Goal: Complete application form

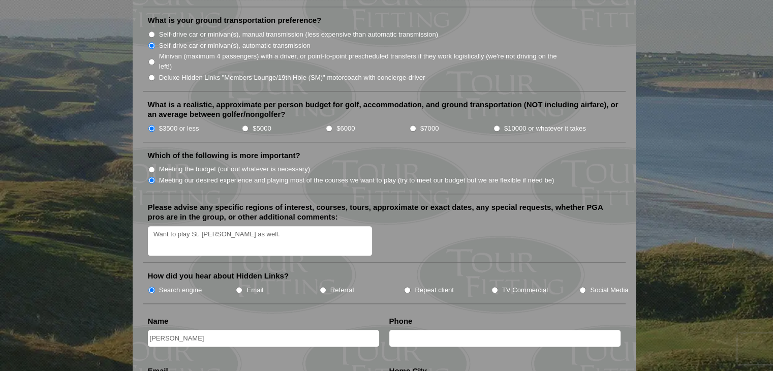
scroll to position [1271, 0]
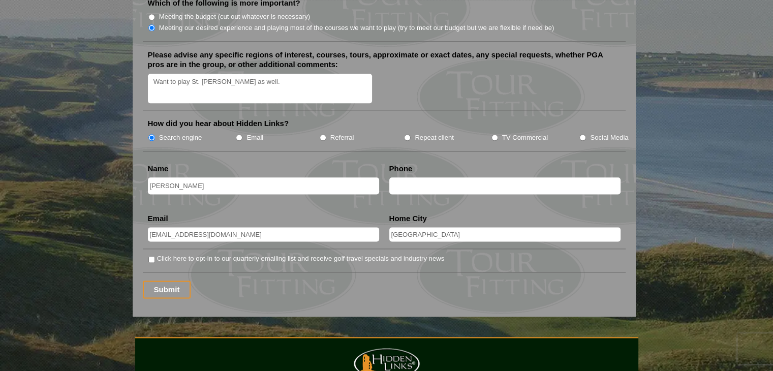
click at [411, 177] on input "text" at bounding box center [504, 185] width 231 height 17
type input "6033258289"
click at [167, 281] on input "Submit" at bounding box center [167, 290] width 48 height 18
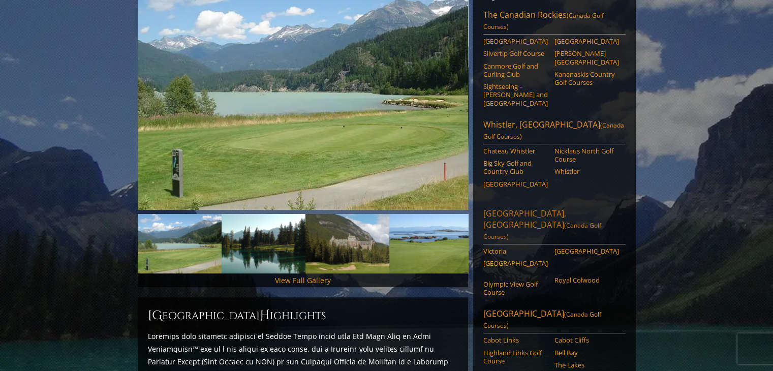
scroll to position [102, 0]
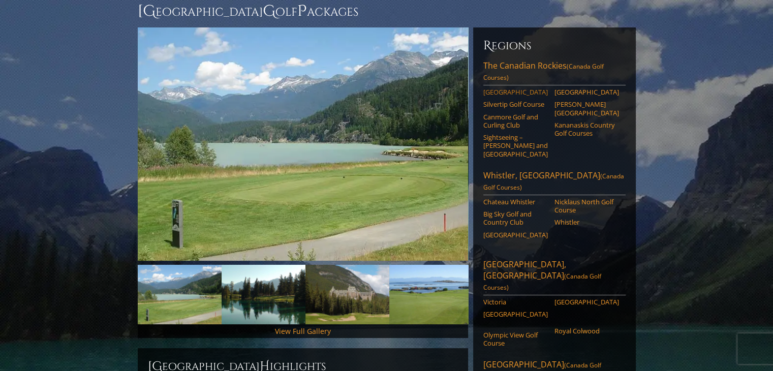
click at [511, 88] on link "Banff Springs" at bounding box center [515, 92] width 65 height 8
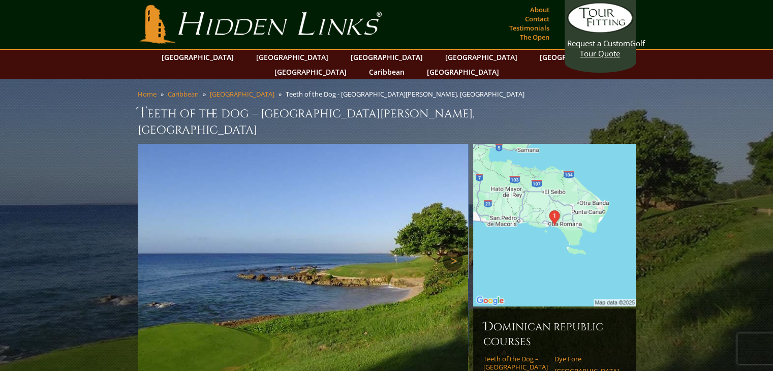
click at [449, 251] on link "Next" at bounding box center [453, 261] width 20 height 20
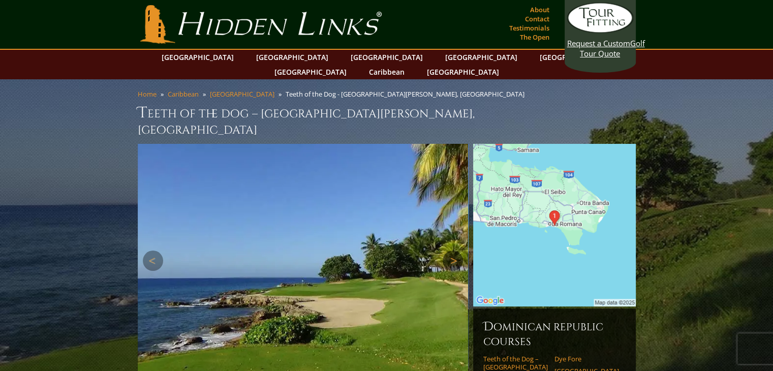
click at [449, 251] on link "Next" at bounding box center [453, 261] width 20 height 20
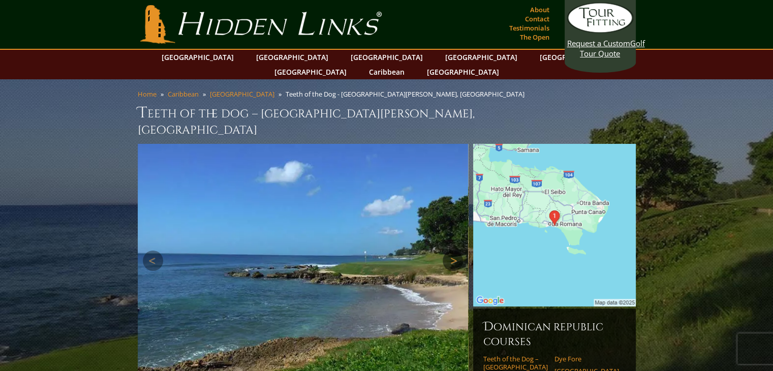
click at [449, 251] on link "Next" at bounding box center [453, 261] width 20 height 20
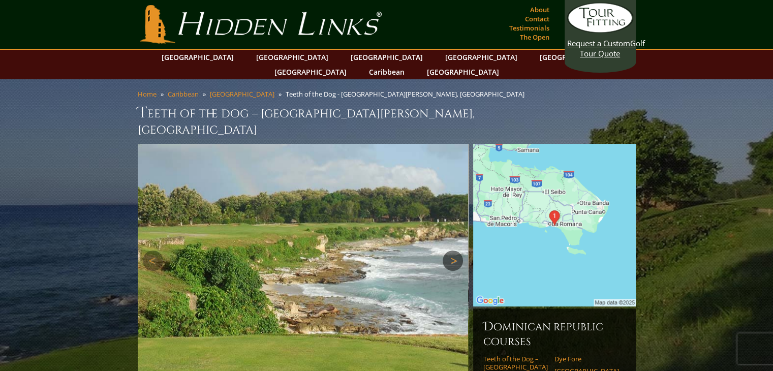
click at [449, 251] on link "Next" at bounding box center [453, 261] width 20 height 20
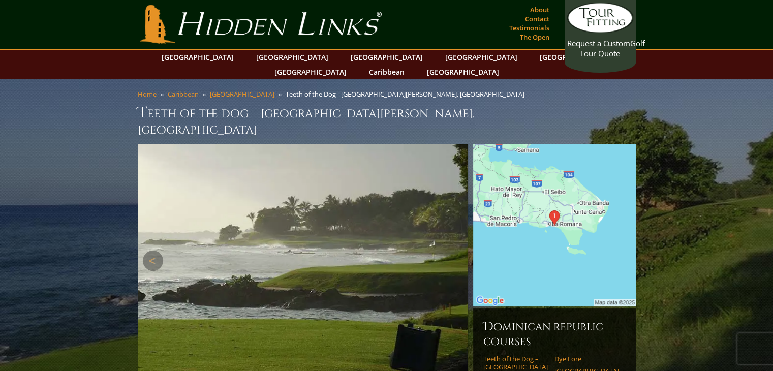
click at [449, 251] on link "Next" at bounding box center [453, 261] width 20 height 20
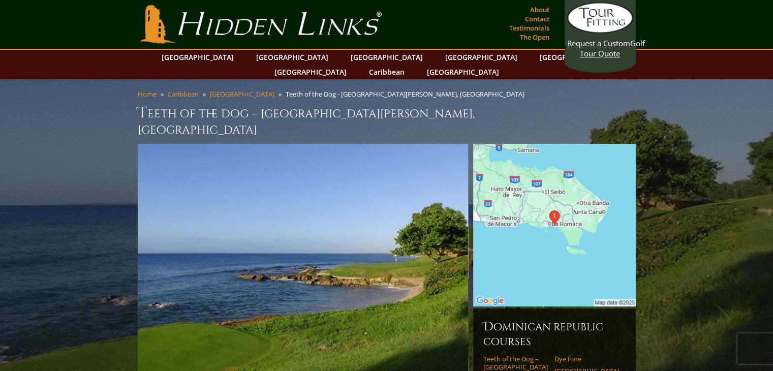
scroll to position [102, 0]
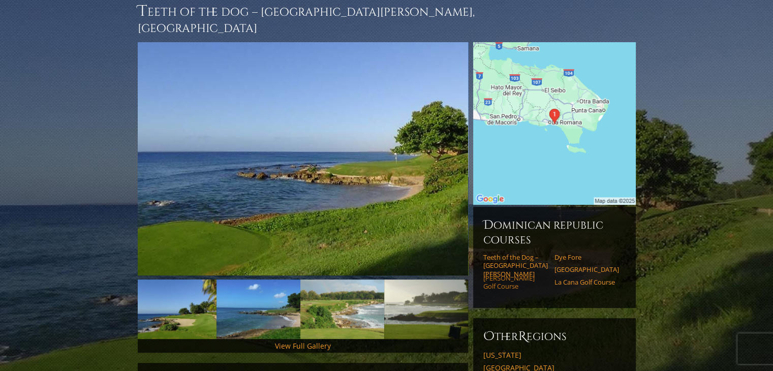
click at [533, 274] on link "Corales Golf Course" at bounding box center [515, 282] width 65 height 17
